Goal: Task Accomplishment & Management: Manage account settings

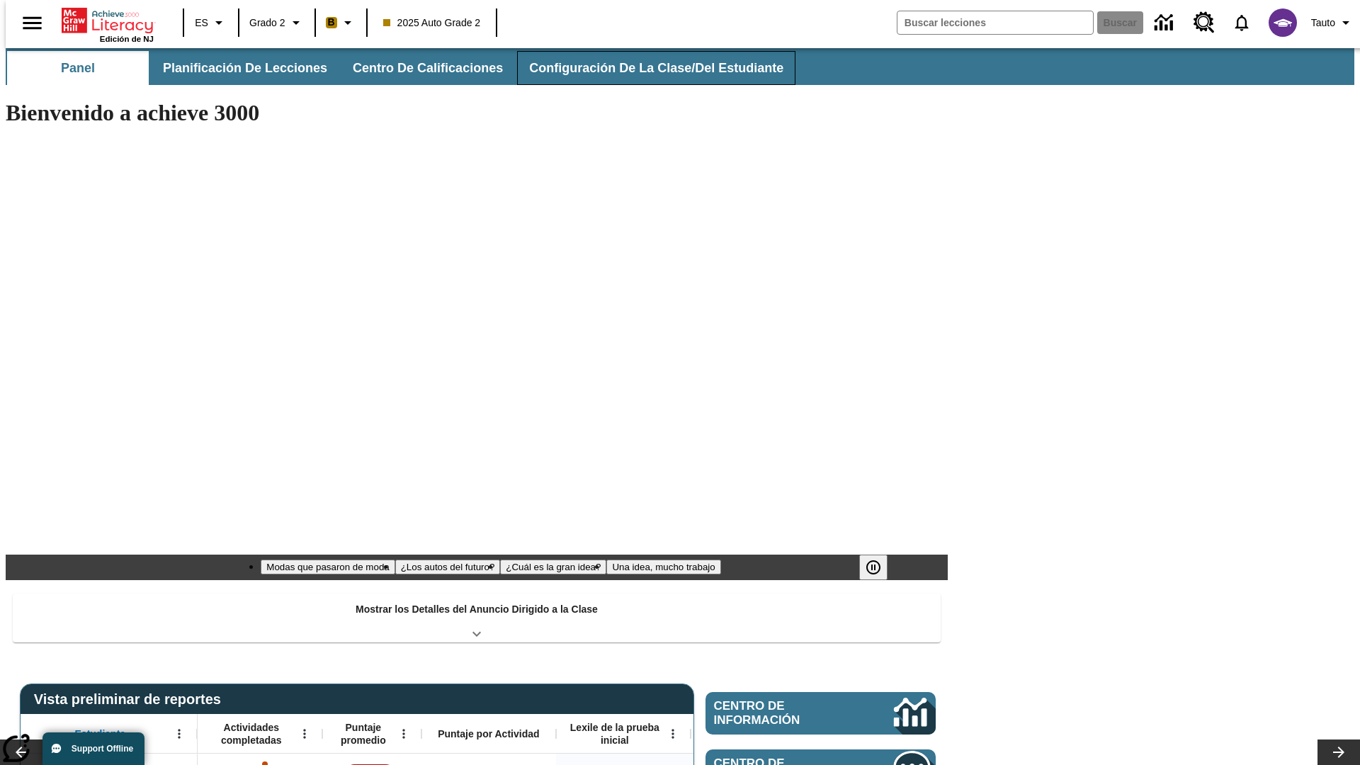
click at [641, 68] on button "Configuración de la clase/del estudiante" at bounding box center [656, 68] width 278 height 34
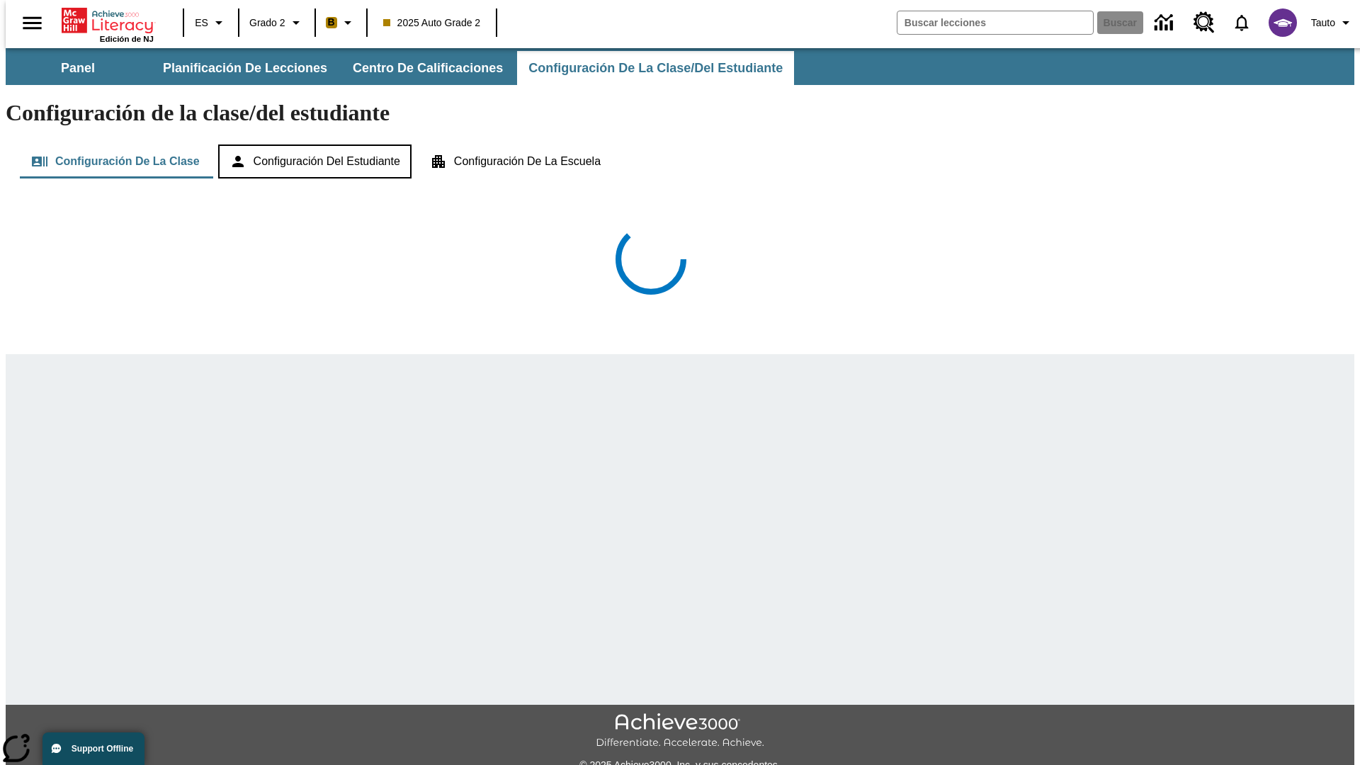
click at [316, 144] on button "Configuración del estudiante" at bounding box center [314, 161] width 193 height 34
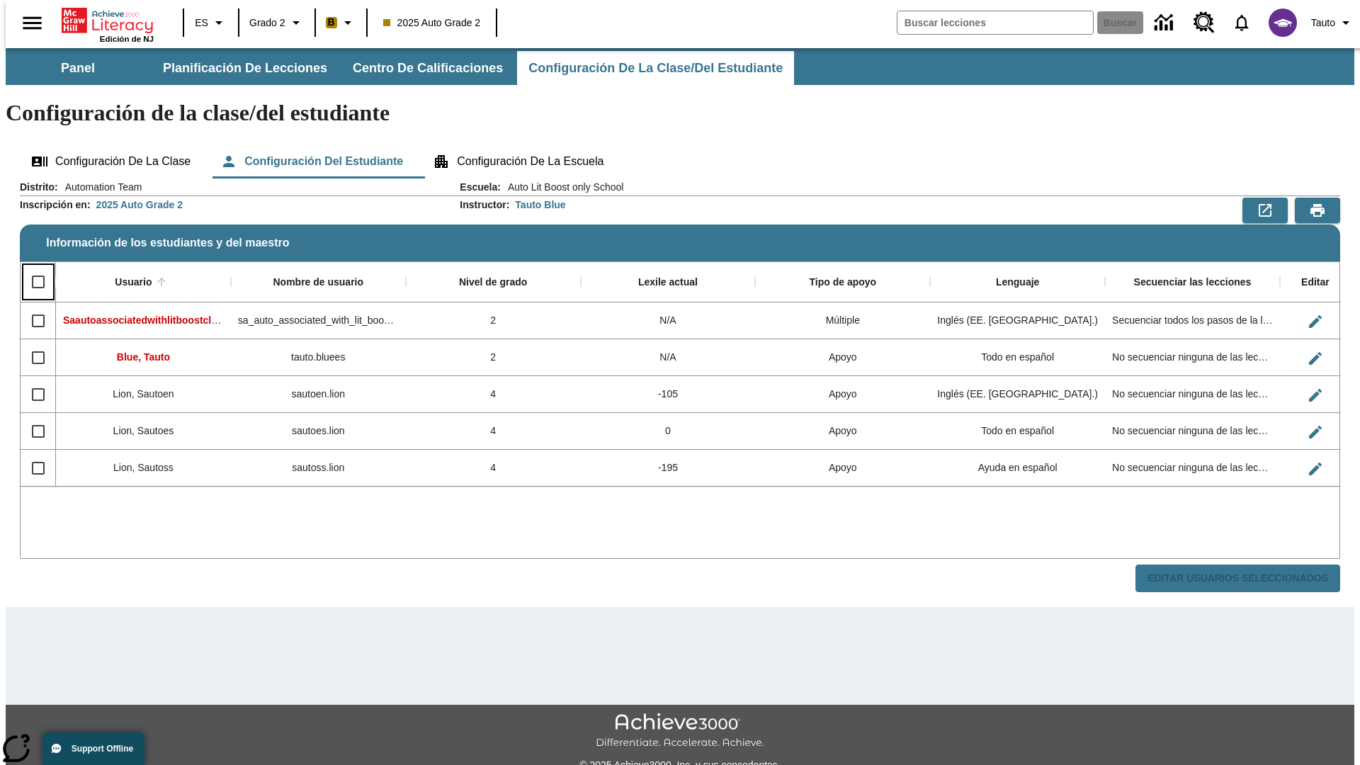
click at [32, 267] on input "Select all rows" at bounding box center [38, 282] width 30 height 30
checkbox input "true"
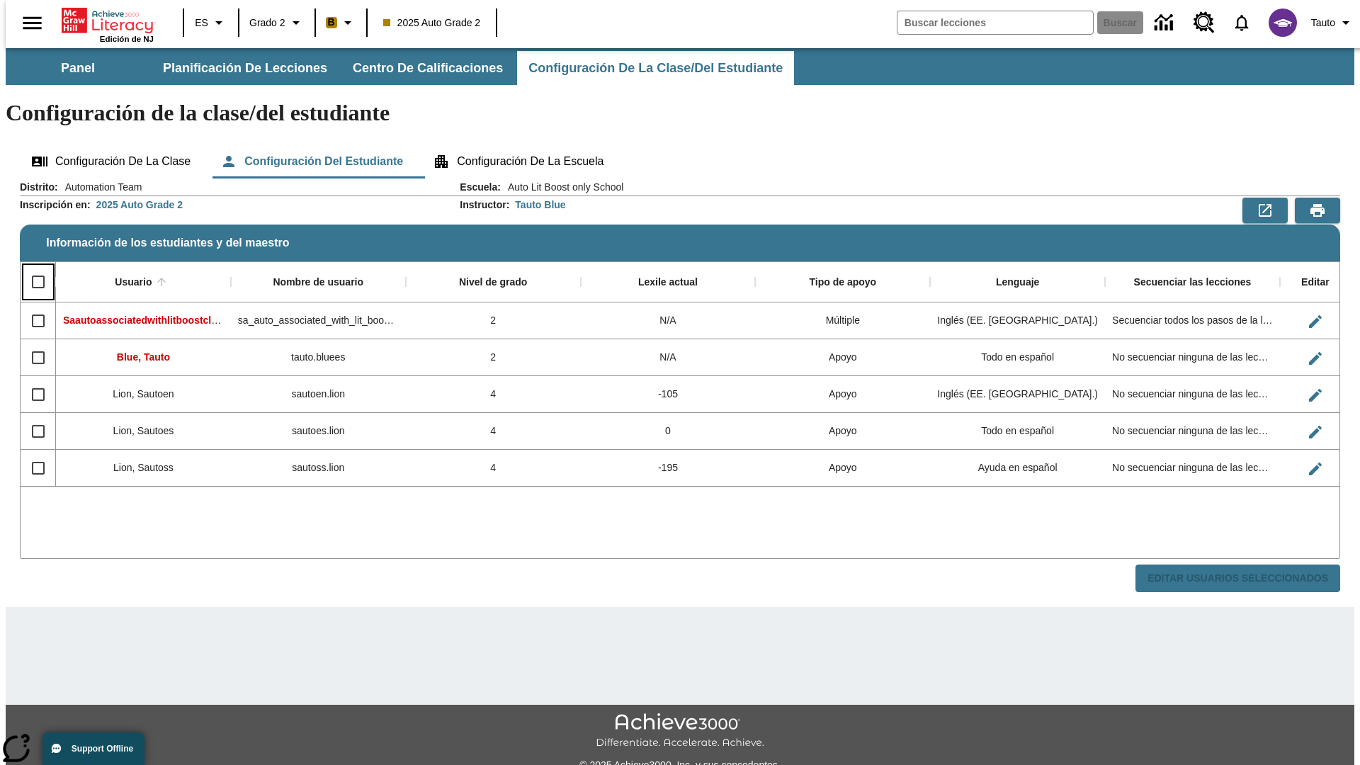
checkbox input "true"
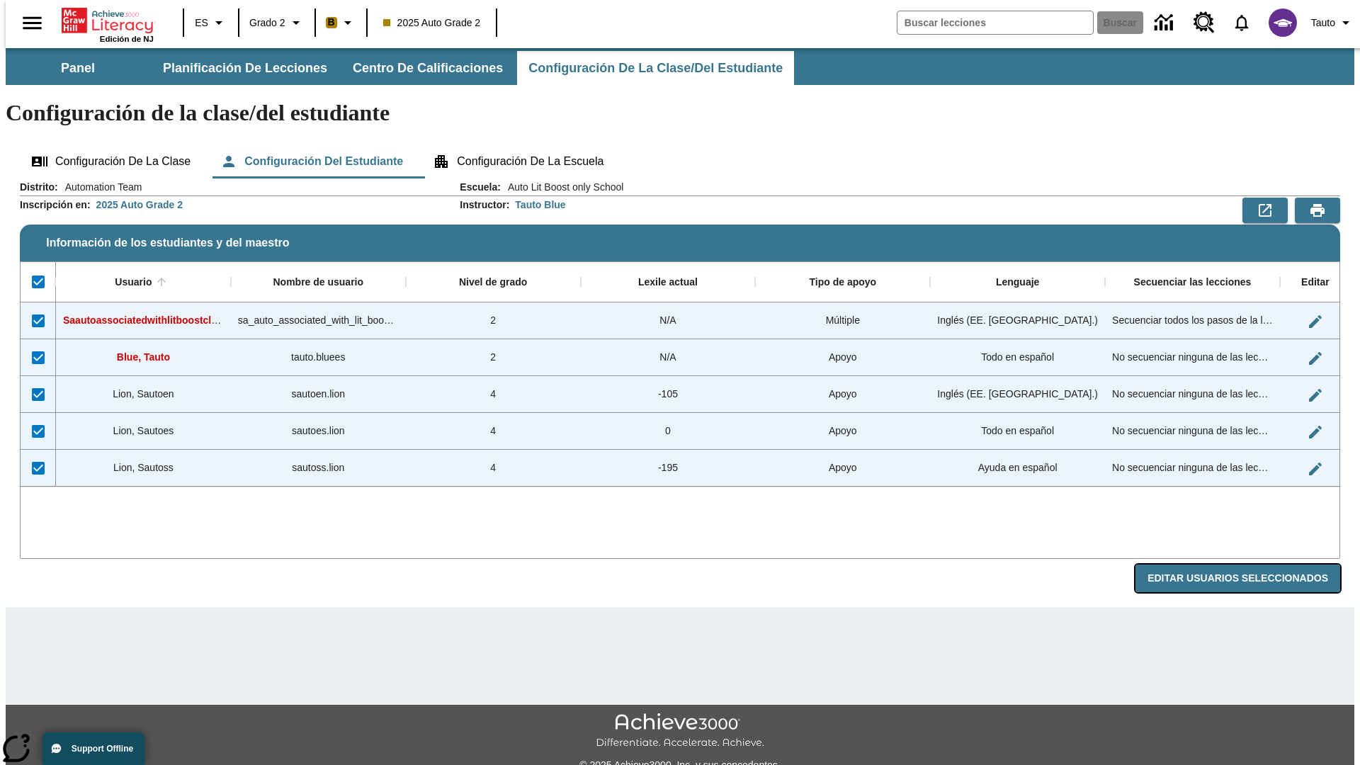
click at [1248, 564] on button "Editar Usuarios Seleccionados" at bounding box center [1237, 578] width 205 height 28
